Goal: Find specific page/section: Find specific page/section

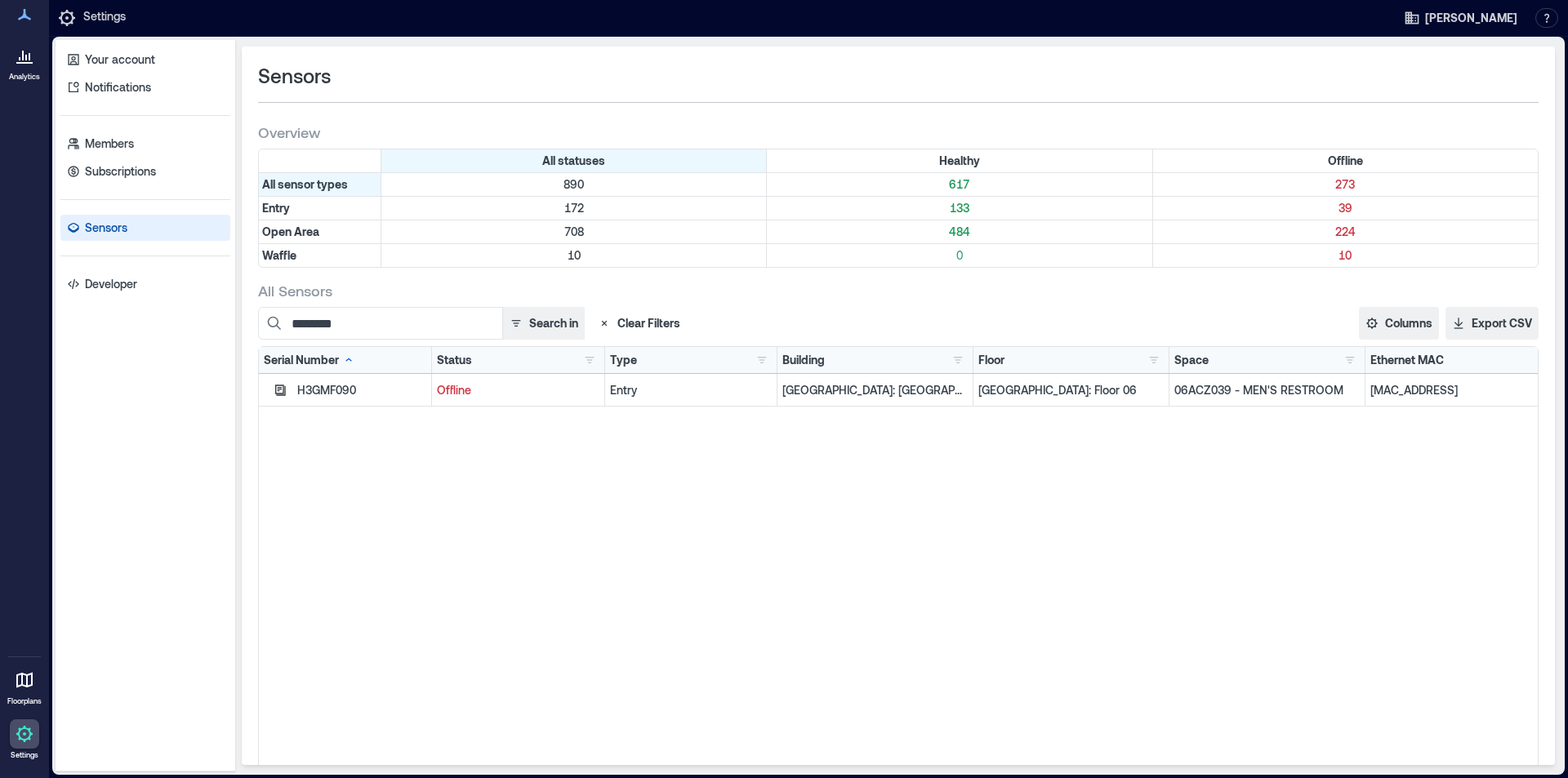
click at [454, 556] on div "H3GMF090 Offline Entry Glasgow: Argyle Street - 133489 Glasgow: Floor 06 06ACZ0…" at bounding box center [898, 578] width 1279 height 408
drag, startPoint x: 373, startPoint y: 317, endPoint x: 206, endPoint y: 333, distance: 167.8
click at [206, 333] on div "Your account Notifications Members Subscriptions Sensors Developer Sensors Over…" at bounding box center [808, 406] width 1506 height 731
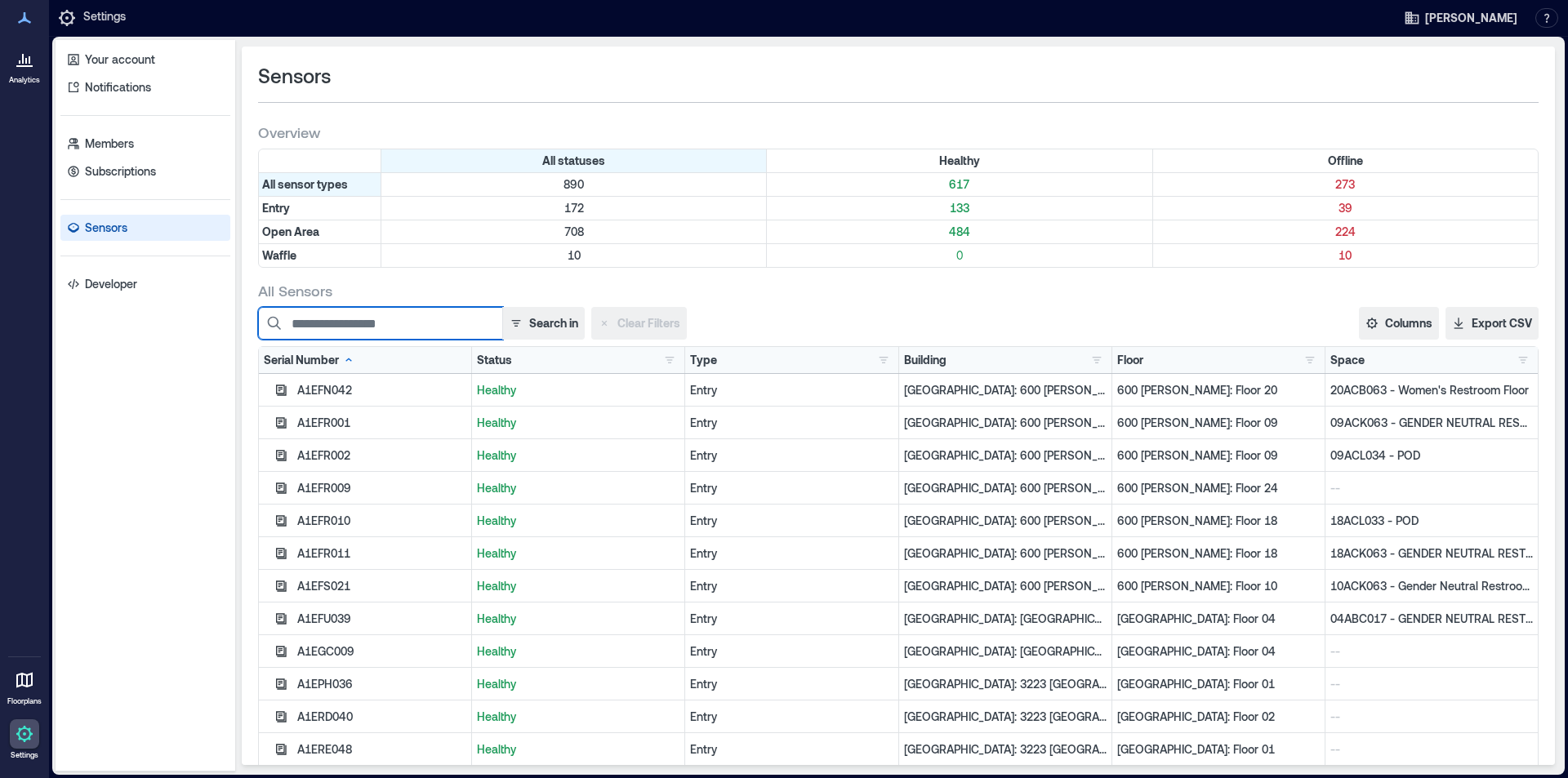
click at [351, 323] on input at bounding box center [380, 323] width 245 height 32
paste input "********"
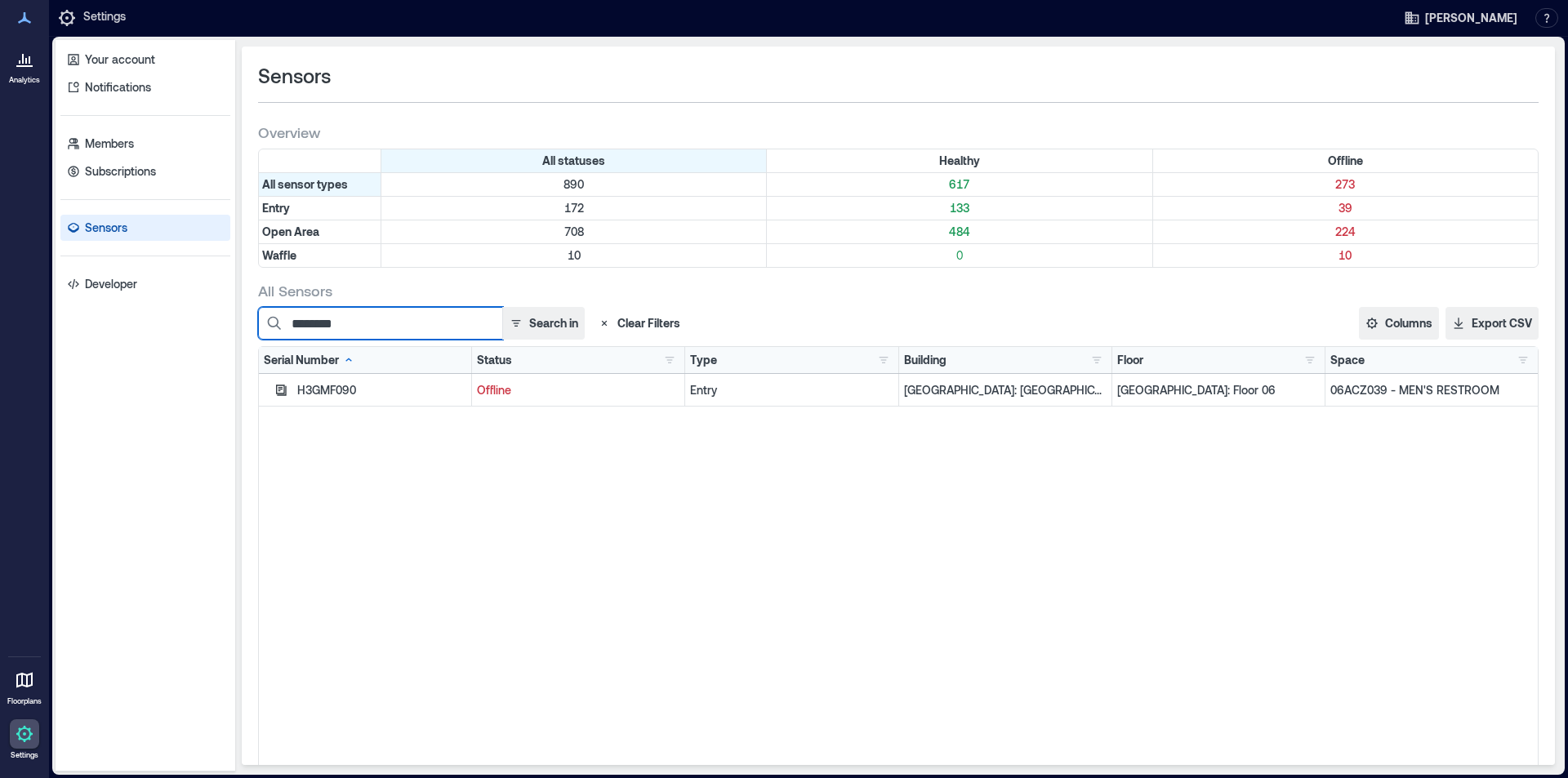
drag, startPoint x: 405, startPoint y: 322, endPoint x: 172, endPoint y: 323, distance: 233.0
click at [172, 323] on div "Your account Notifications Members Subscriptions Sensors Developer Sensors Over…" at bounding box center [808, 406] width 1506 height 731
type input "********"
click at [626, 321] on button "Clear Filters" at bounding box center [639, 323] width 95 height 32
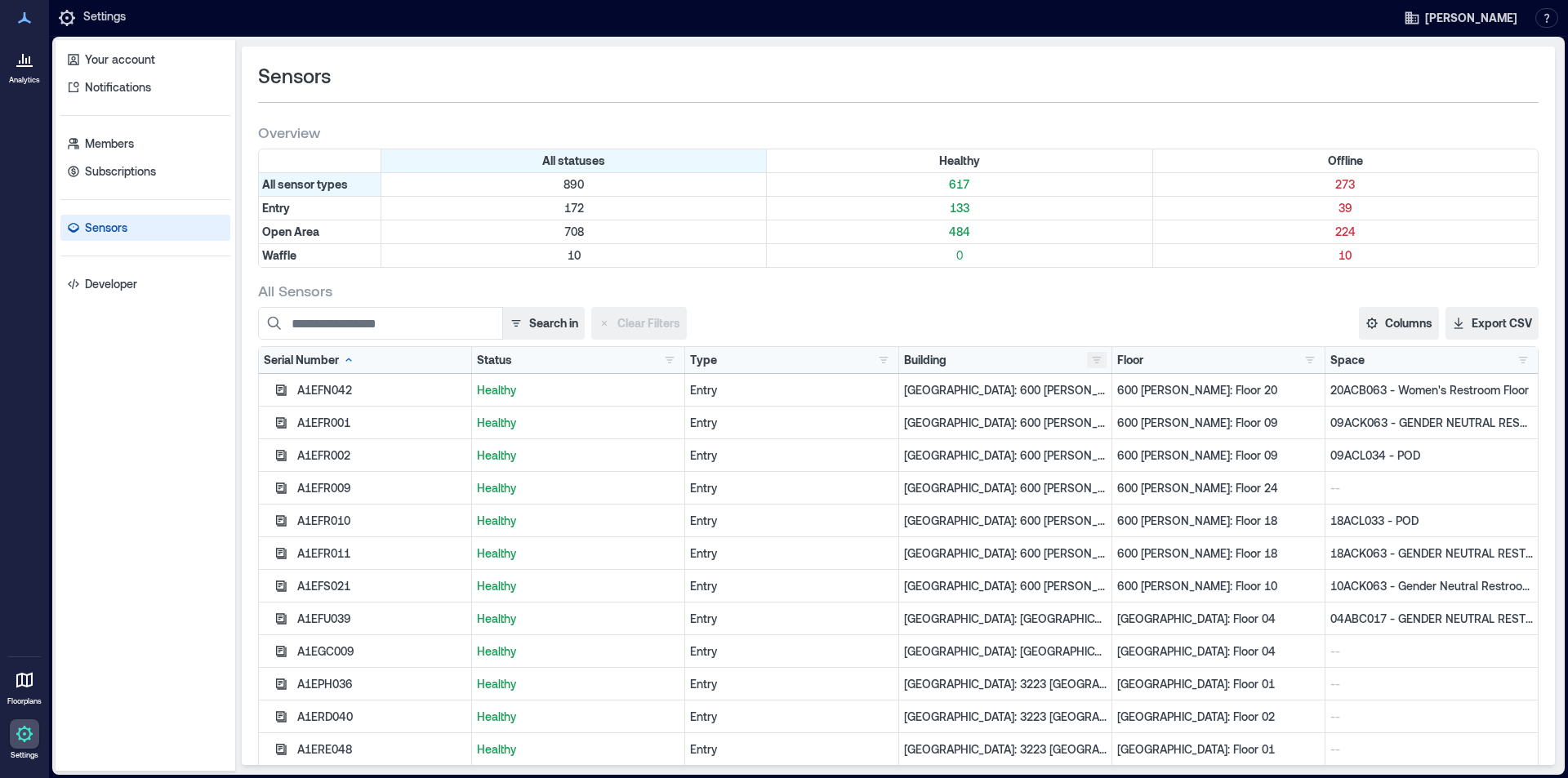
click at [1087, 357] on button "button" at bounding box center [1097, 360] width 20 height 16
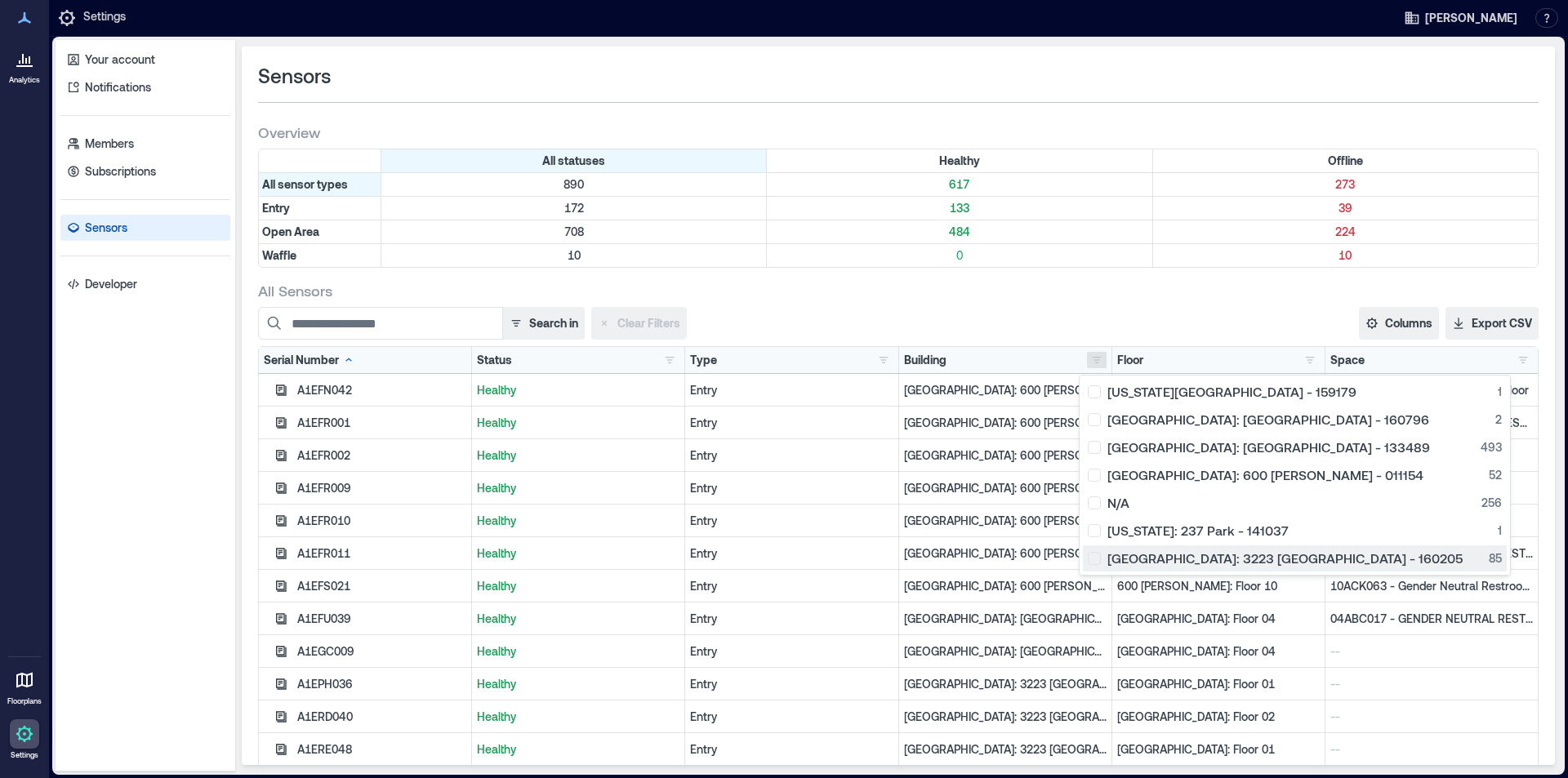
click at [1098, 561] on div "[GEOGRAPHIC_DATA]: 3223 [GEOGRAPHIC_DATA] - 160205 85" at bounding box center [1295, 558] width 414 height 16
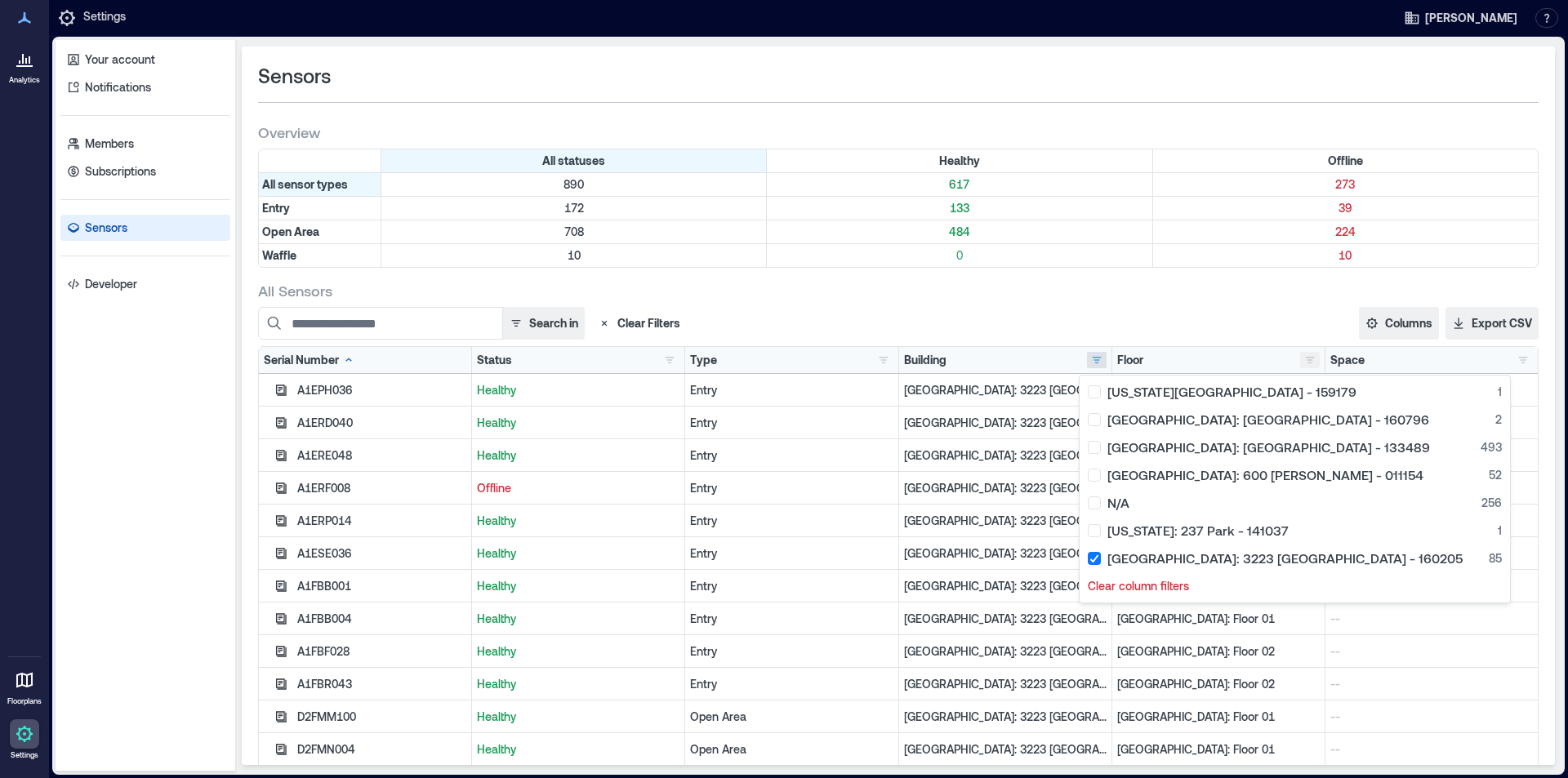
click at [1300, 357] on button "button" at bounding box center [1309, 360] width 20 height 16
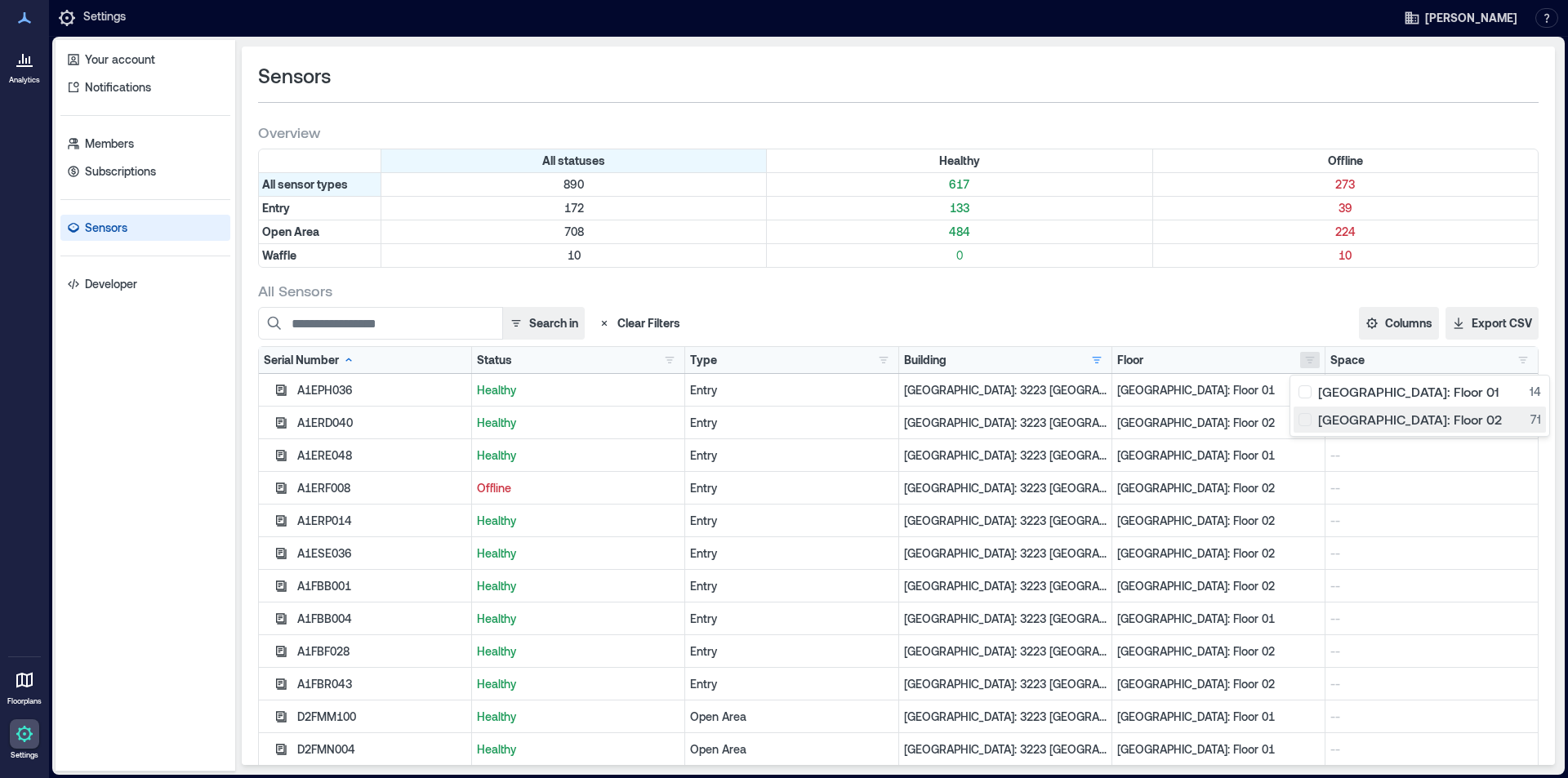
click at [1297, 417] on button "[GEOGRAPHIC_DATA]: Floor 02 71" at bounding box center [1420, 419] width 253 height 26
click at [1074, 305] on div "All Sensors Search in Clear Filters Columns Serial Number Status Type Building …" at bounding box center [898, 531] width 1280 height 502
